Goal: Task Accomplishment & Management: Manage account settings

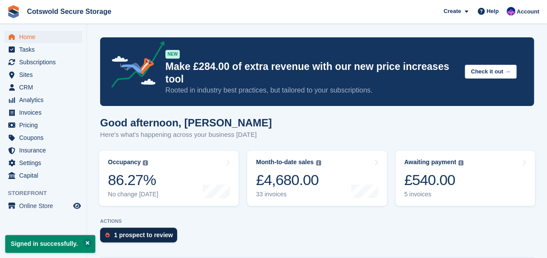
click at [148, 232] on div "1 prospect to review" at bounding box center [143, 235] width 59 height 7
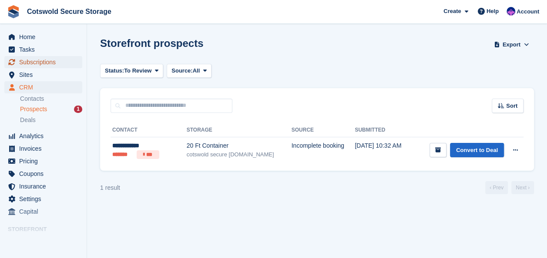
click at [38, 61] on span "Subscriptions" at bounding box center [45, 62] width 52 height 12
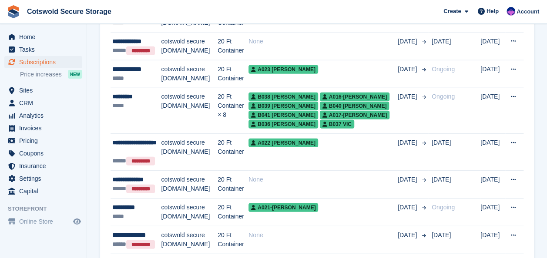
scroll to position [1073, 0]
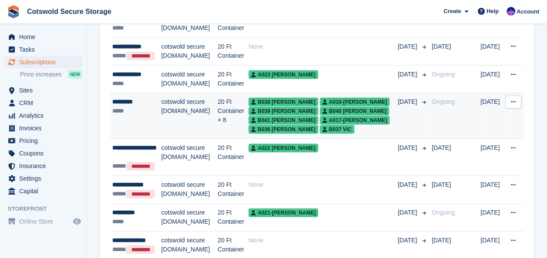
click at [308, 116] on span "B041 linda" at bounding box center [283, 120] width 70 height 9
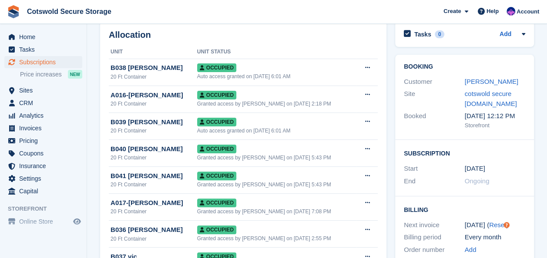
scroll to position [43, 0]
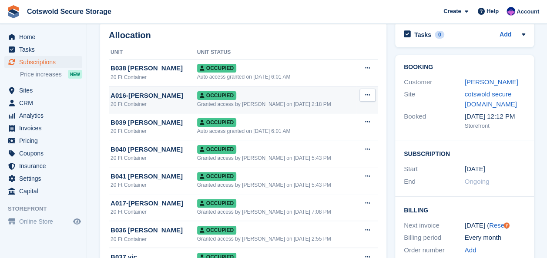
click at [369, 99] on button at bounding box center [367, 95] width 16 height 13
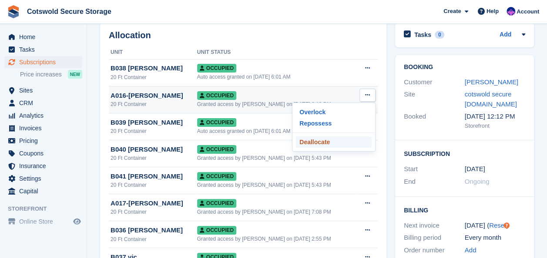
click at [325, 144] on p "Deallocate" at bounding box center [334, 142] width 76 height 11
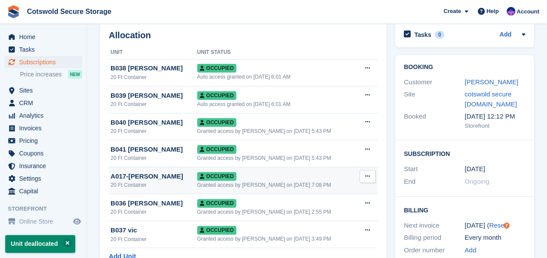
click at [369, 178] on icon at bounding box center [367, 177] width 5 height 6
click at [316, 222] on p "Deallocate" at bounding box center [334, 223] width 76 height 11
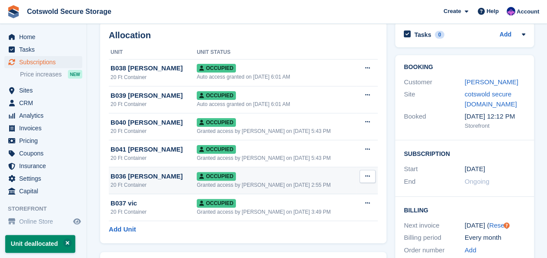
click at [365, 180] on button at bounding box center [367, 176] width 16 height 13
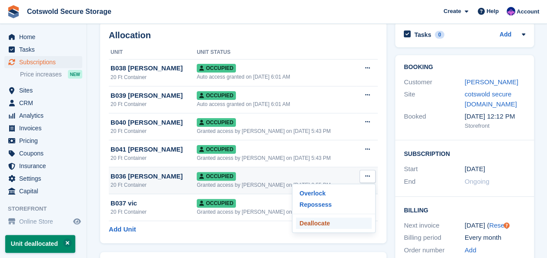
click at [322, 224] on p "Deallocate" at bounding box center [334, 223] width 76 height 11
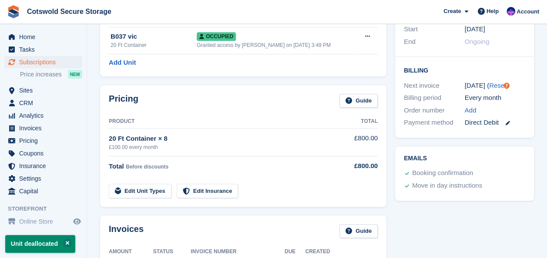
scroll to position [183, 0]
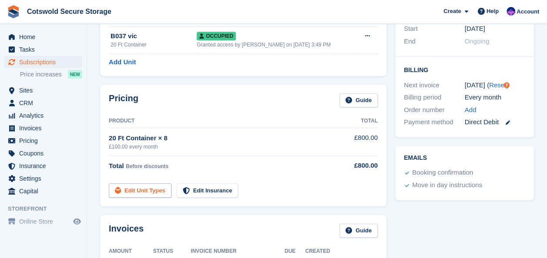
click at [133, 188] on link "Edit Unit Types" at bounding box center [140, 191] width 63 height 14
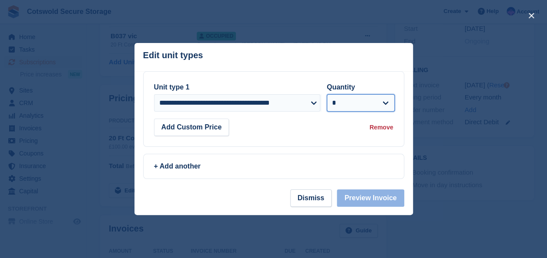
click at [384, 103] on select "* * * * * * * * * ** ** ** ** ** ** ** ** ** ** ** ** ** ** ** ** ** ** ** ** *…" at bounding box center [361, 102] width 68 height 17
select select "*"
click at [327, 94] on select "* * * * * * * * * ** ** ** ** ** ** ** ** ** ** ** ** ** ** ** ** ** ** ** ** *…" at bounding box center [361, 102] width 68 height 17
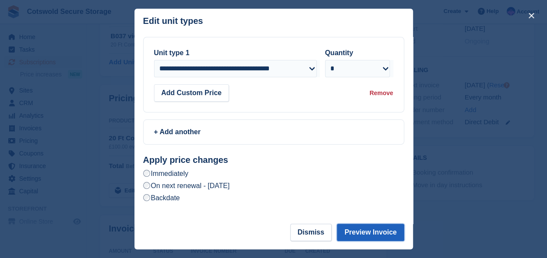
click at [358, 231] on button "Preview Invoice" at bounding box center [370, 232] width 67 height 17
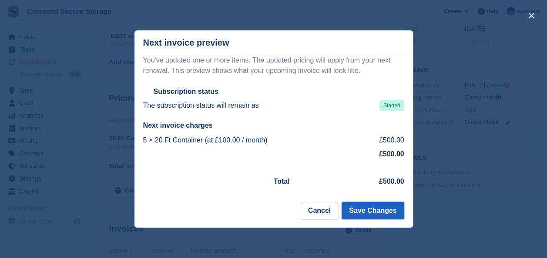
click at [370, 210] on button "Save Changes" at bounding box center [373, 210] width 62 height 17
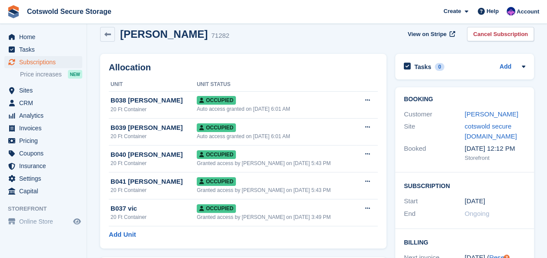
scroll to position [0, 0]
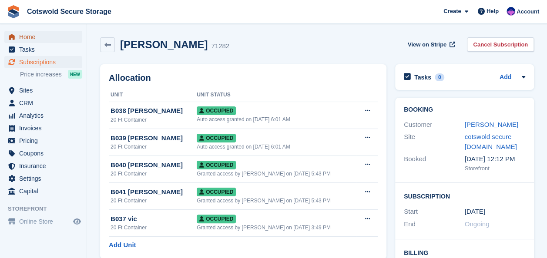
click at [27, 38] on span "Home" at bounding box center [45, 37] width 52 height 12
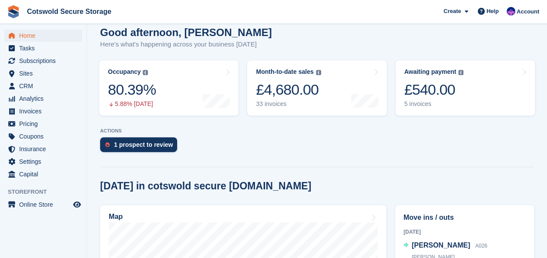
scroll to position [98, 0]
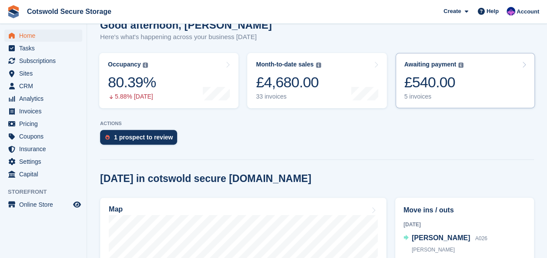
click at [418, 80] on div "Awaiting payment The total outstanding balance on all open invoices. £540.00 5 …" at bounding box center [434, 81] width 60 height 40
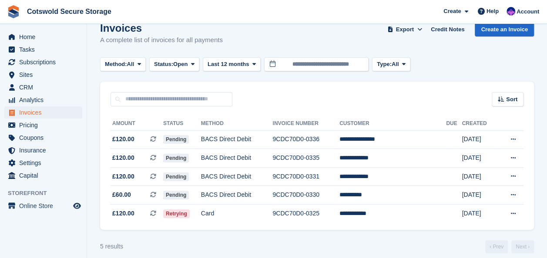
scroll to position [24, 0]
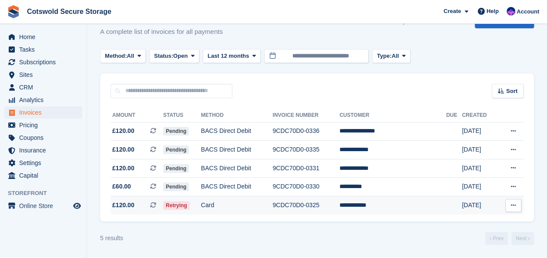
click at [297, 203] on td "9CDC70D0-0325" at bounding box center [305, 206] width 67 height 18
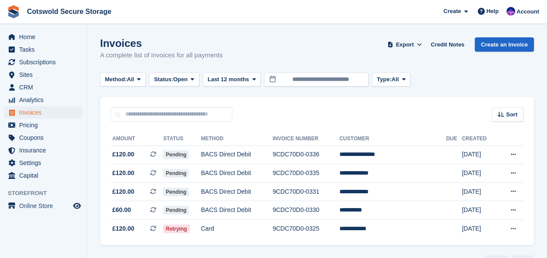
scroll to position [24, 0]
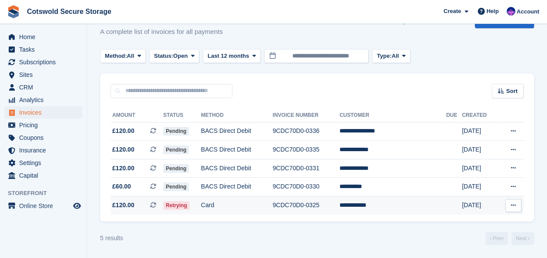
click at [419, 203] on td "**********" at bounding box center [392, 206] width 107 height 18
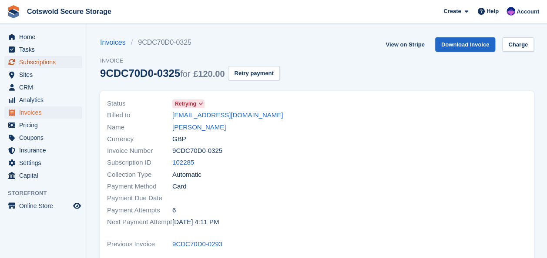
click at [44, 67] on span "Subscriptions" at bounding box center [45, 62] width 52 height 12
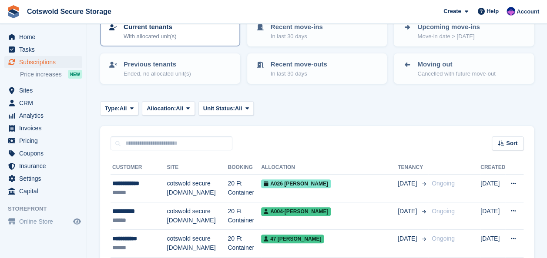
scroll to position [78, 0]
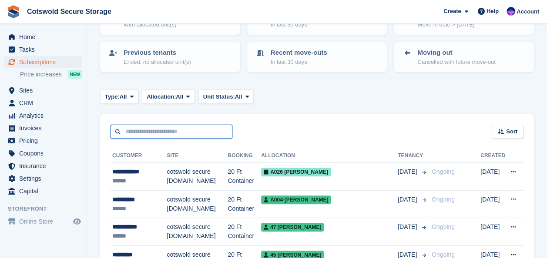
click at [171, 134] on input "text" at bounding box center [172, 132] width 122 height 14
type input "***"
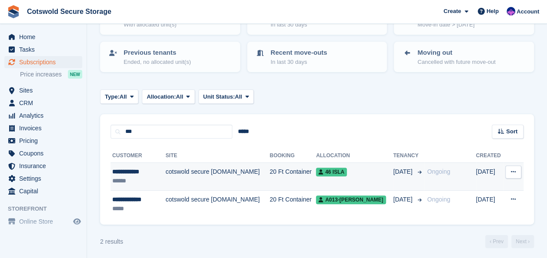
click at [174, 173] on td "cotswold secure [DOMAIN_NAME]" at bounding box center [217, 177] width 104 height 28
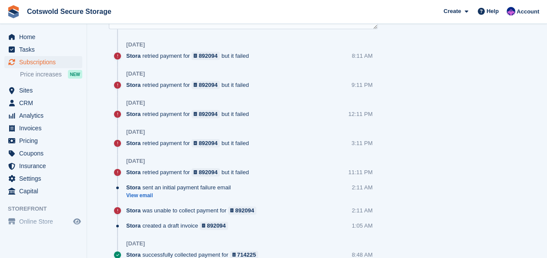
scroll to position [521, 0]
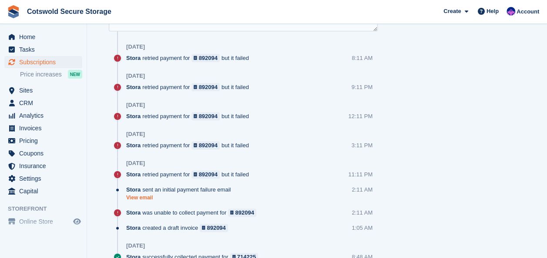
click at [144, 195] on link "View email" at bounding box center [180, 197] width 109 height 7
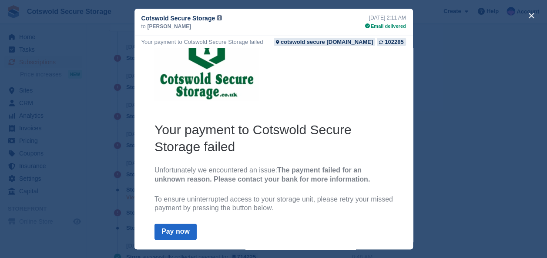
scroll to position [28, 0]
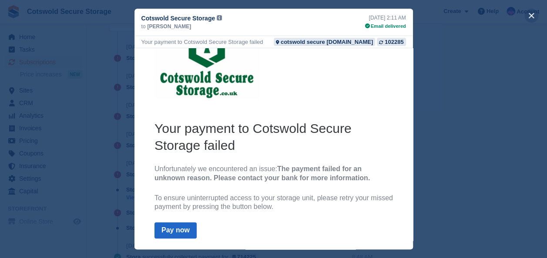
click at [530, 18] on button "close" at bounding box center [531, 16] width 14 height 14
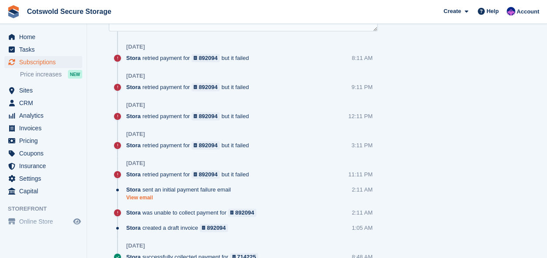
click at [135, 197] on link "View email" at bounding box center [180, 197] width 109 height 7
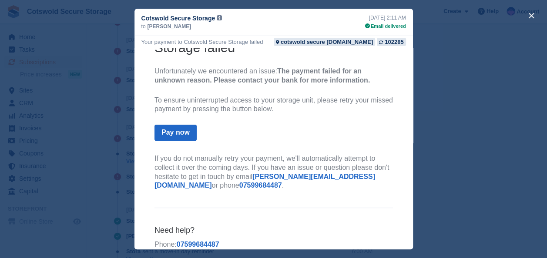
scroll to position [47, 0]
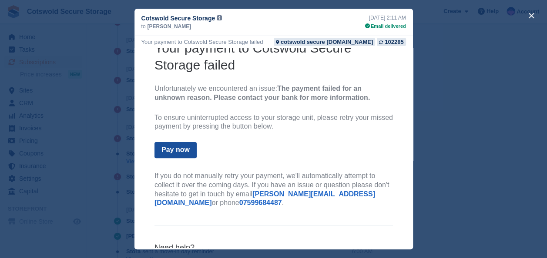
click at [180, 153] on link "Pay now" at bounding box center [175, 150] width 42 height 16
click at [169, 151] on link "Pay now" at bounding box center [175, 150] width 42 height 16
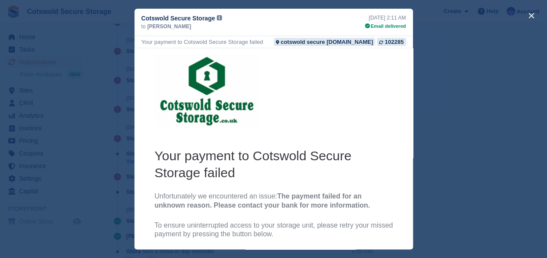
scroll to position [0, 0]
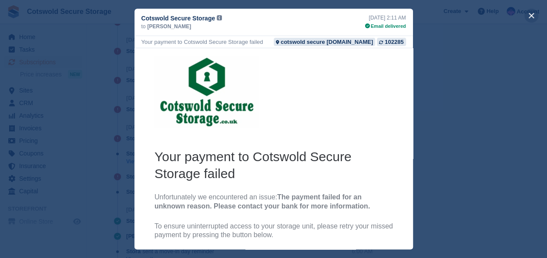
click at [530, 16] on button "close" at bounding box center [531, 16] width 14 height 14
